Goal: Task Accomplishment & Management: Manage account settings

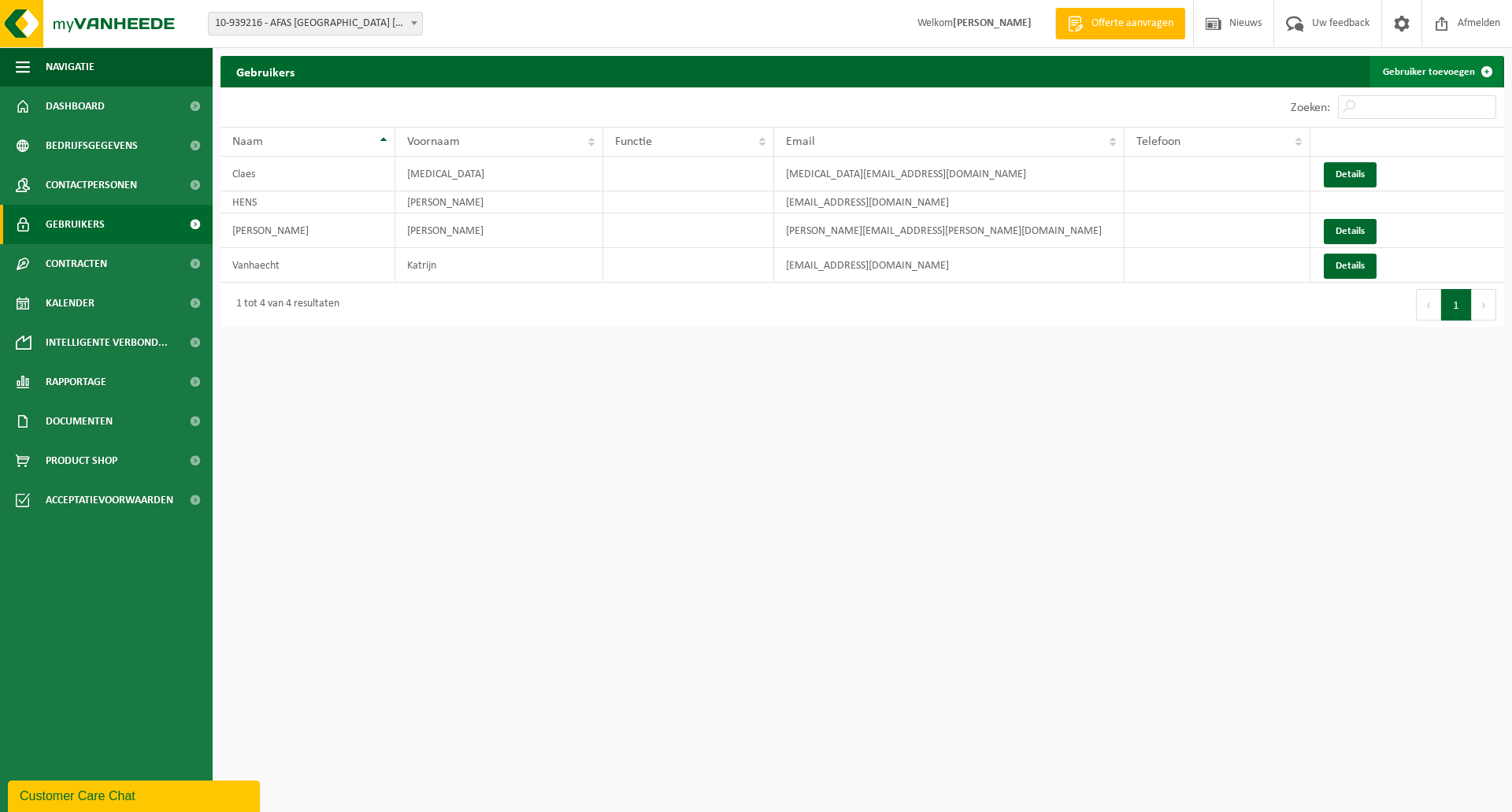
click at [1443, 65] on link "Gebruiker toevoegen" at bounding box center [1437, 72] width 132 height 31
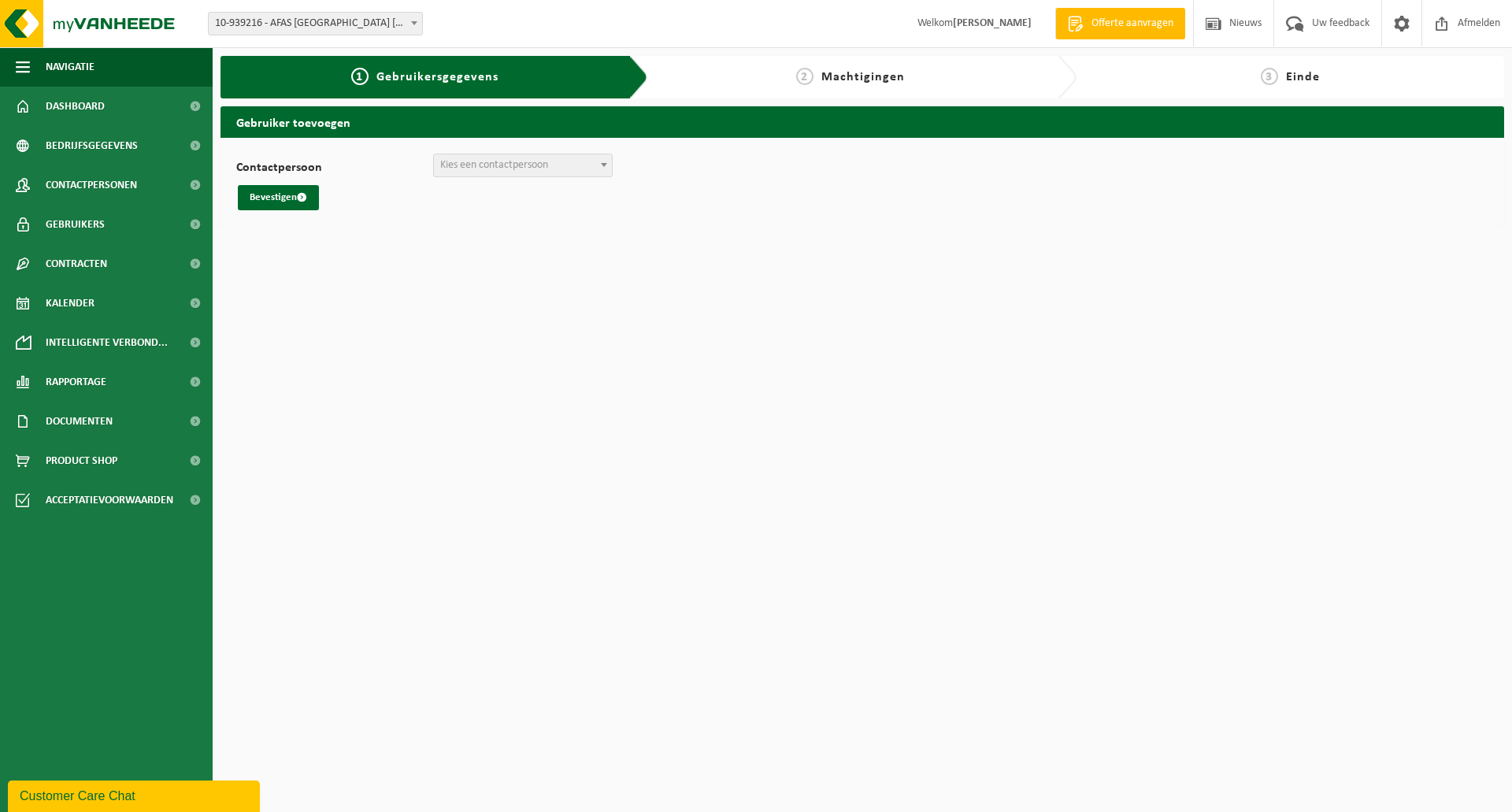
click at [472, 162] on span "Kies een contactpersoon" at bounding box center [495, 164] width 108 height 12
click at [471, 352] on html "Vestiging: 10-939216 - AFAS BELGIUM NV - KONTICH 10-939216 - AFAS BELGIUM NV - …" at bounding box center [756, 406] width 1512 height 812
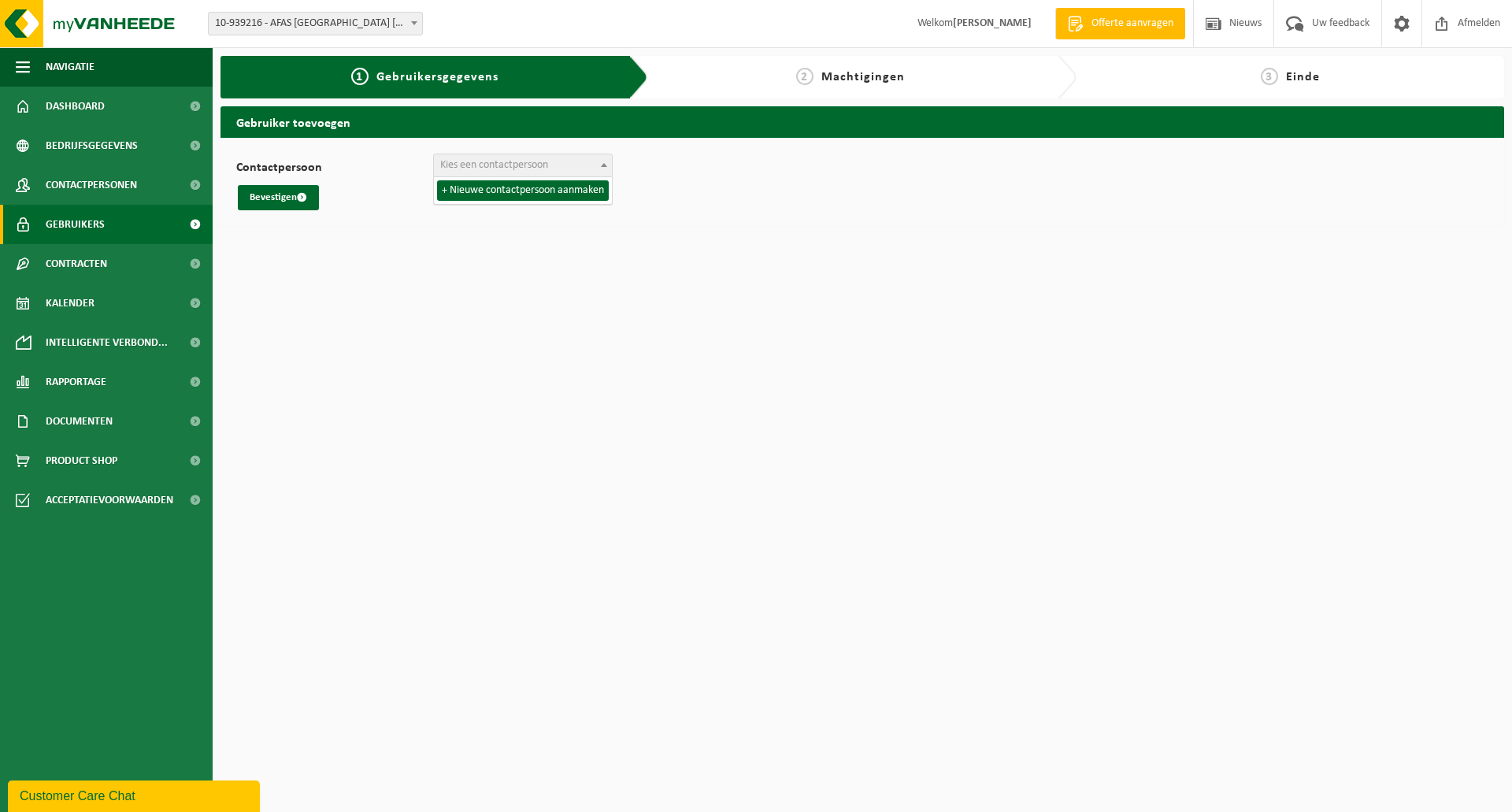
click at [81, 214] on span "Gebruikers" at bounding box center [75, 224] width 59 height 39
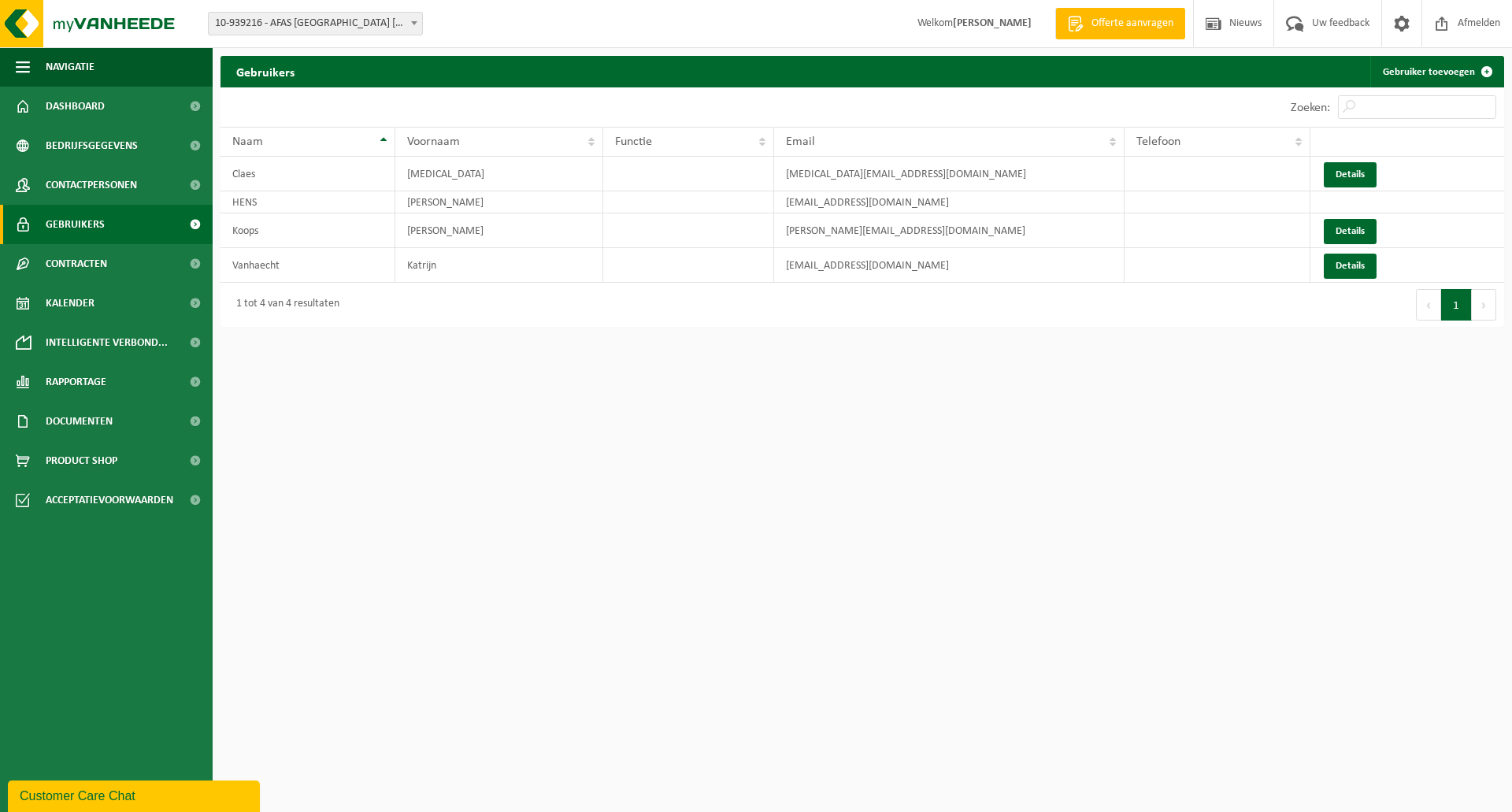
click at [1076, 426] on html "Vestiging: 10-939216 - AFAS BELGIUM NV - KONTICH 10-939216 - AFAS BELGIUM NV - …" at bounding box center [756, 406] width 1512 height 812
click at [390, 495] on html "Vestiging: 10-939216 - AFAS BELGIUM NV - KONTICH 10-939216 - AFAS BELGIUM NV - …" at bounding box center [756, 406] width 1512 height 812
click at [97, 311] on link "Kalender" at bounding box center [106, 303] width 213 height 39
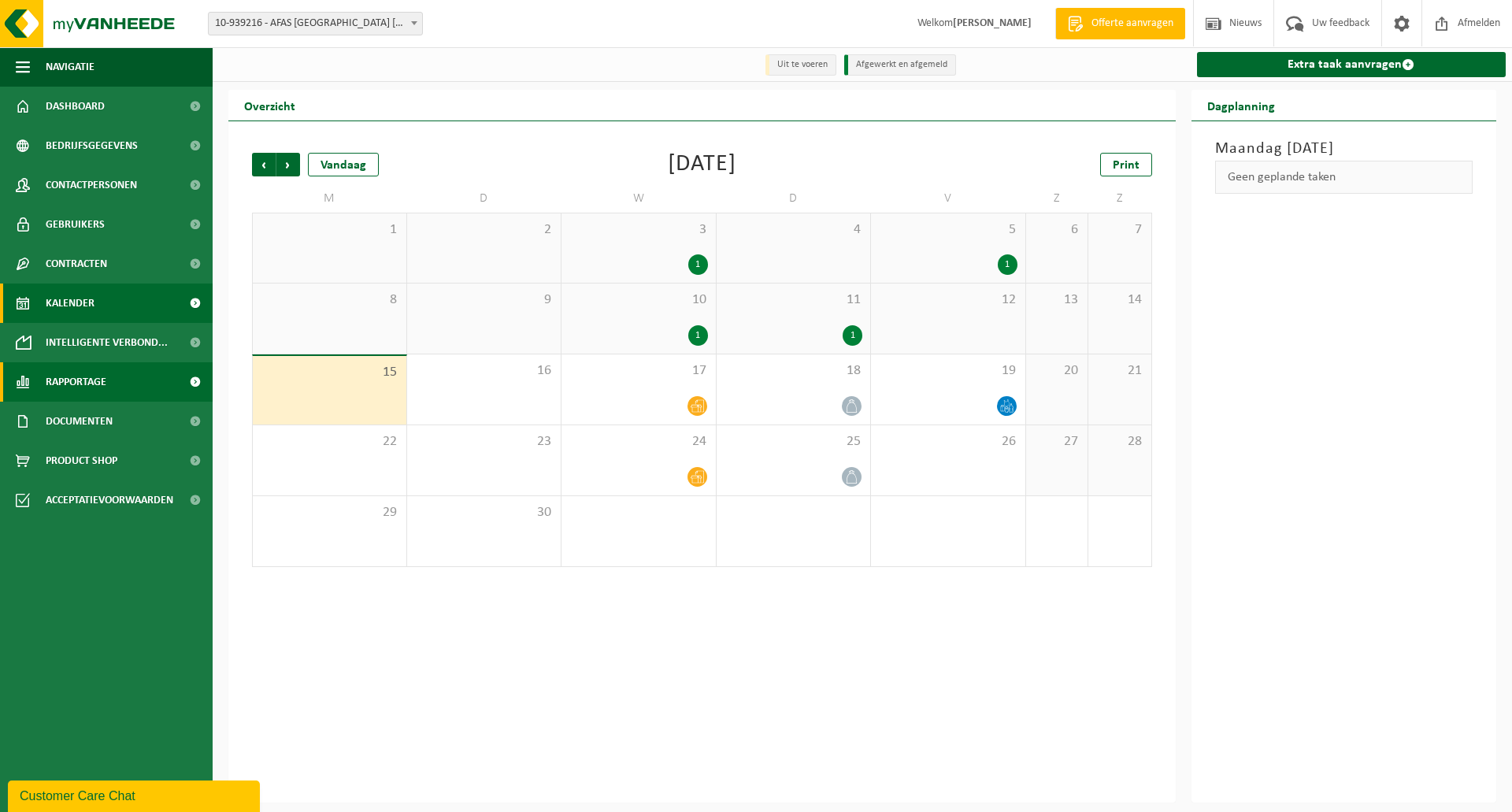
click at [106, 391] on span "Rapportage" at bounding box center [76, 382] width 61 height 39
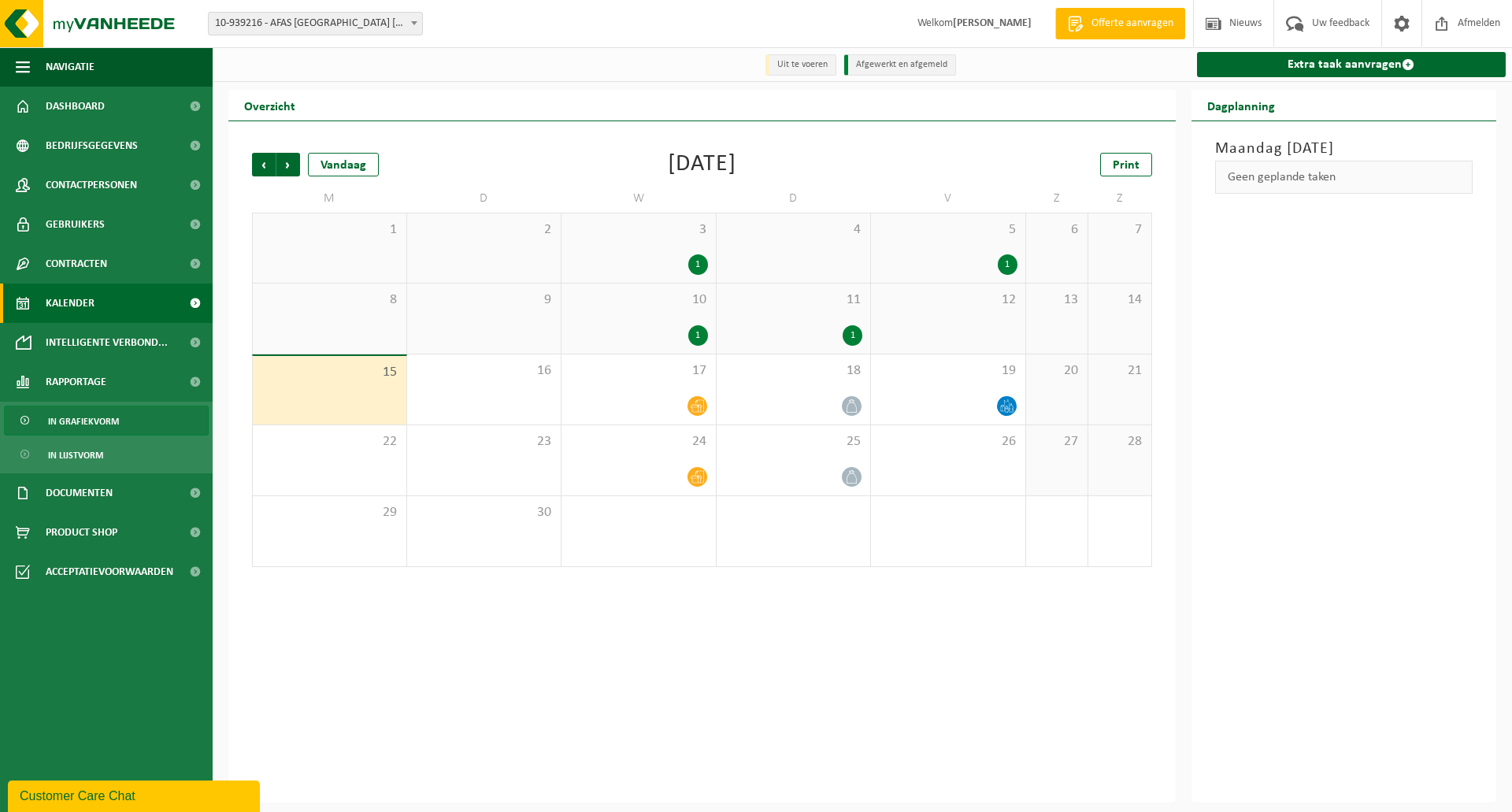
click at [98, 422] on span "In grafiekvorm" at bounding box center [83, 421] width 71 height 30
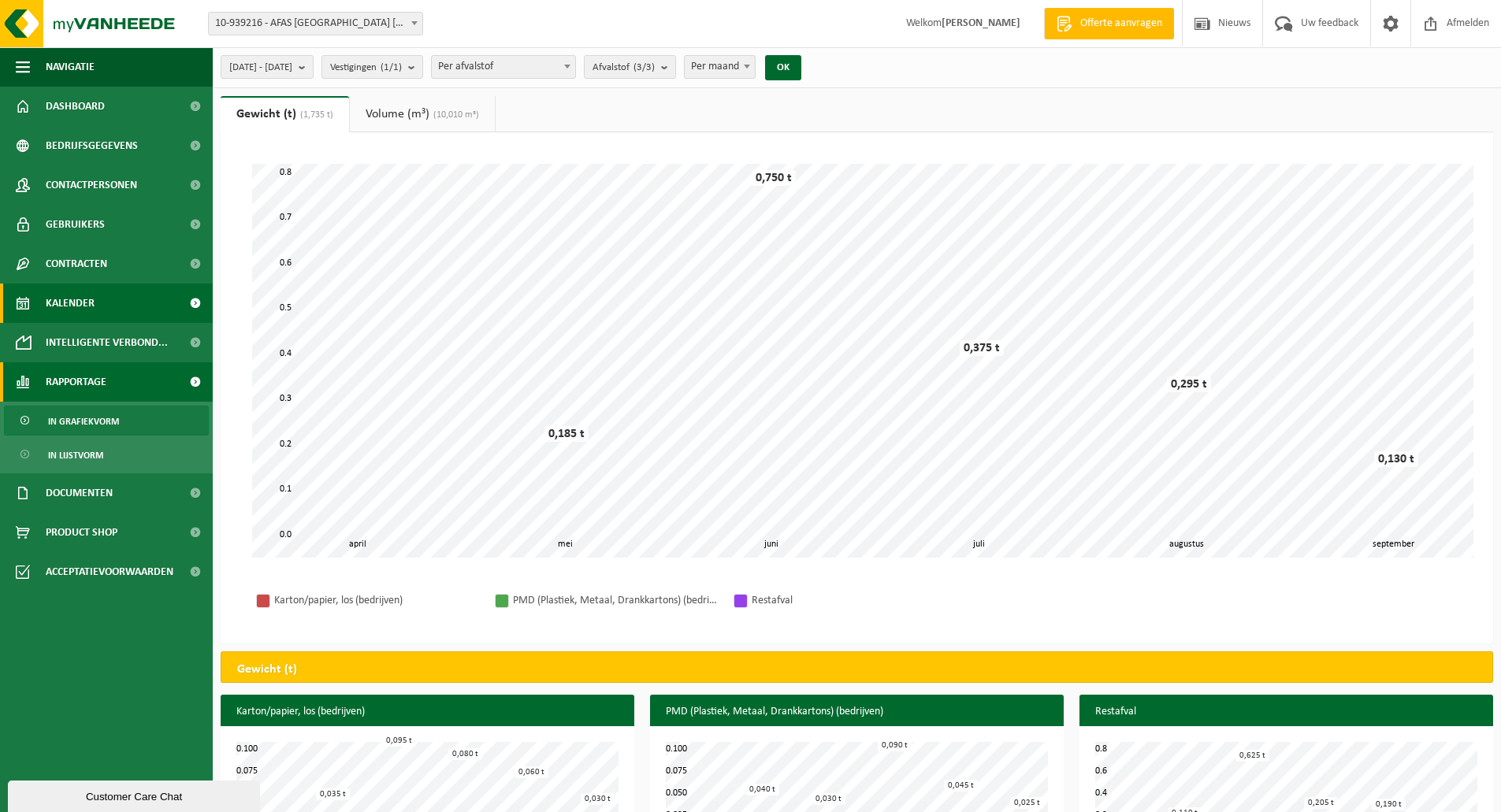
click at [102, 304] on link "Kalender" at bounding box center [106, 303] width 213 height 39
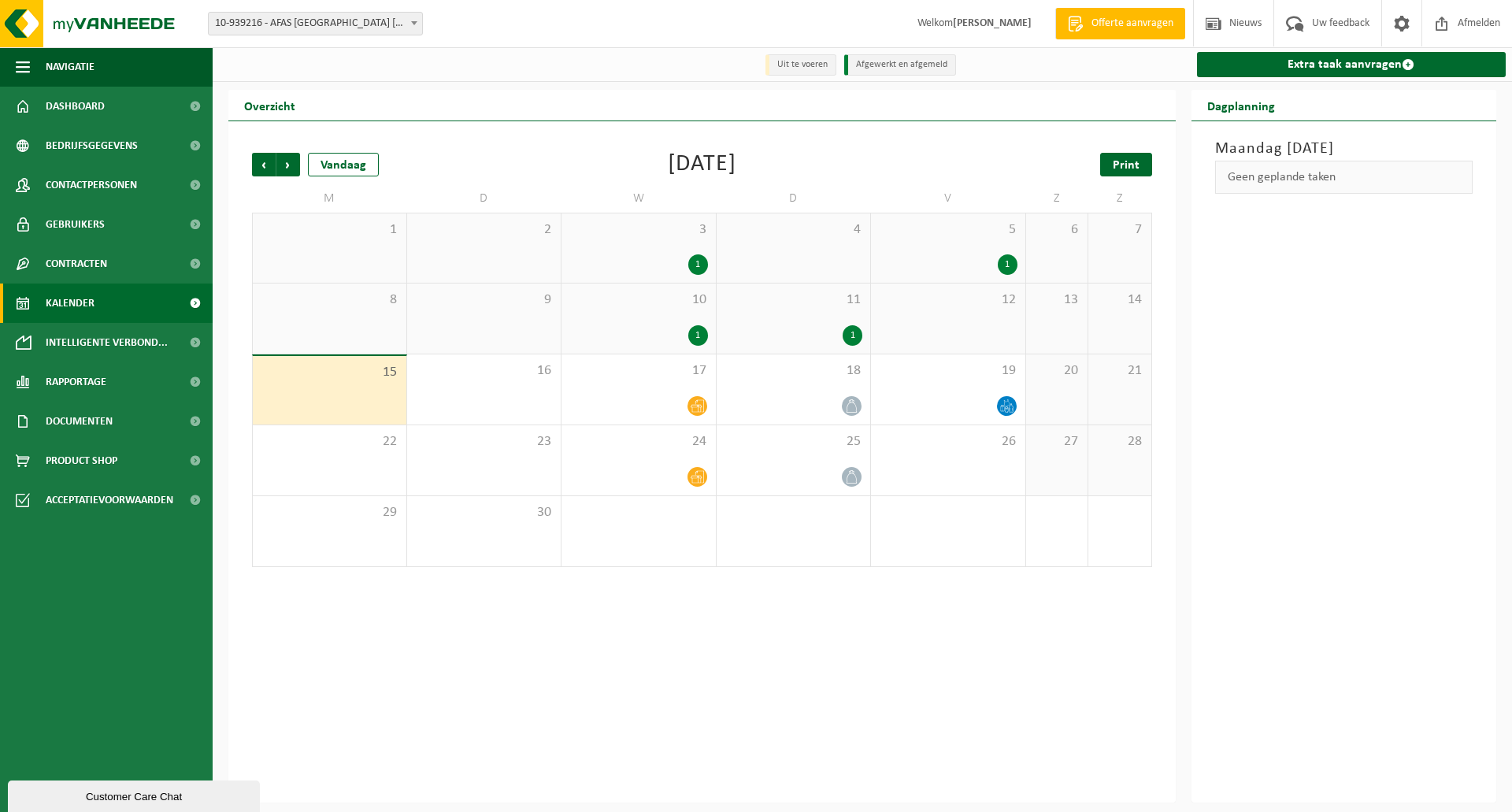
click at [1132, 168] on span "Print" at bounding box center [1126, 165] width 27 height 13
click at [285, 164] on span "Volgende" at bounding box center [288, 165] width 24 height 24
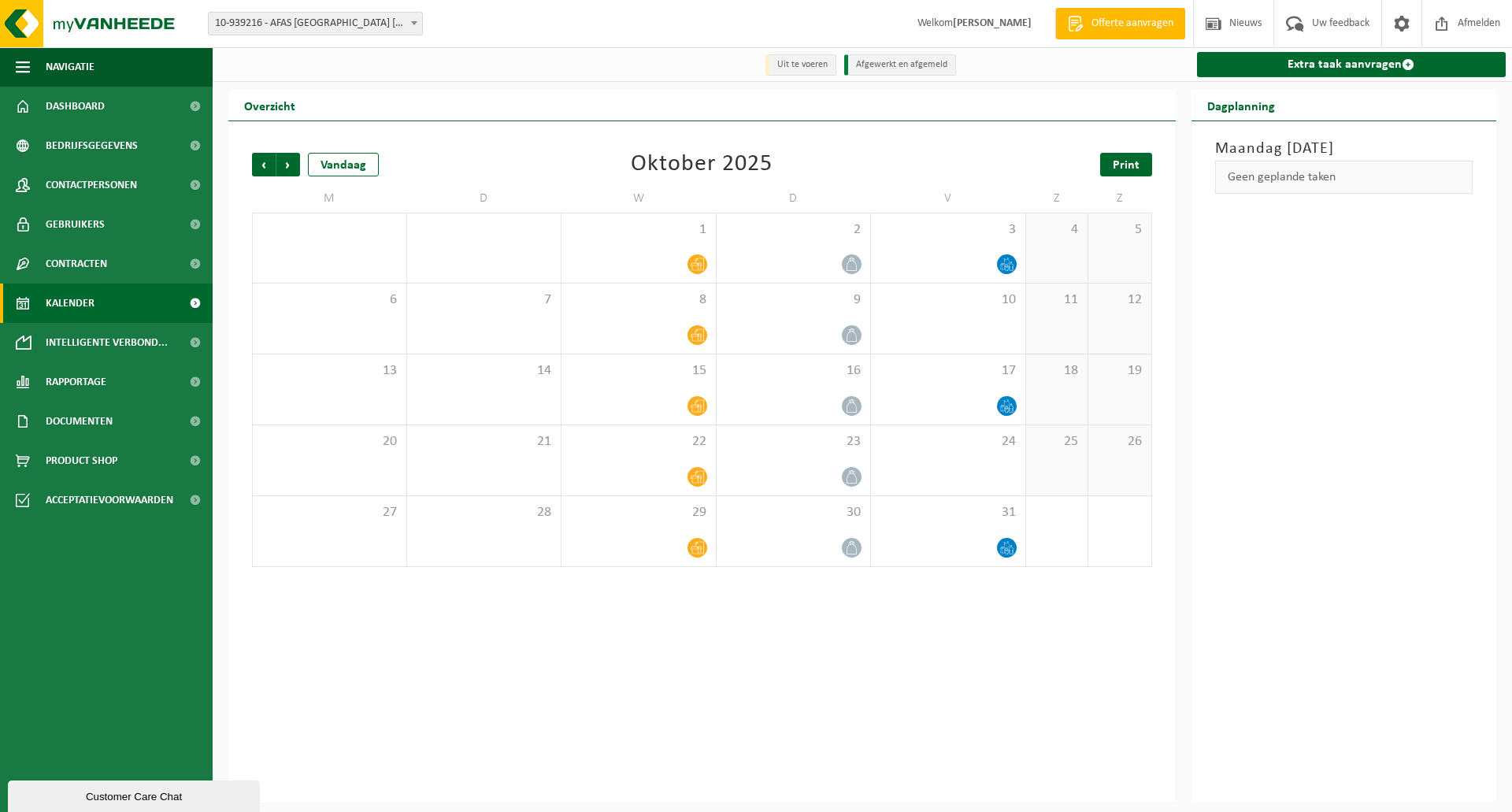
click at [1135, 162] on span "Print" at bounding box center [1126, 165] width 27 height 13
